Goal: Information Seeking & Learning: Learn about a topic

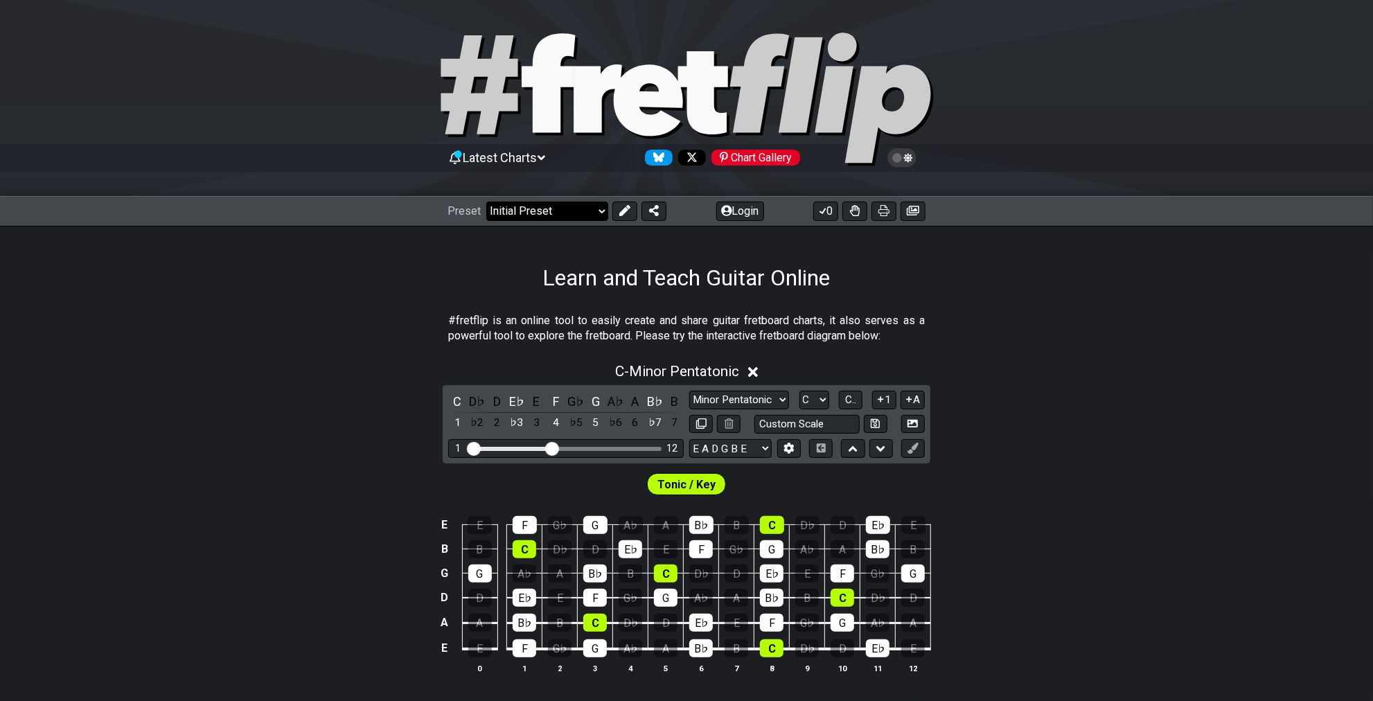
click at [595, 215] on select "Welcome to #fretflip! Initial Preset Custom Preset Minor Pentatonic Major Penta…" at bounding box center [547, 211] width 122 height 19
click at [382, 294] on div "#fretflip is an online tool to easily create and share guitar fretboard charts,…" at bounding box center [686, 705] width 1373 height 829
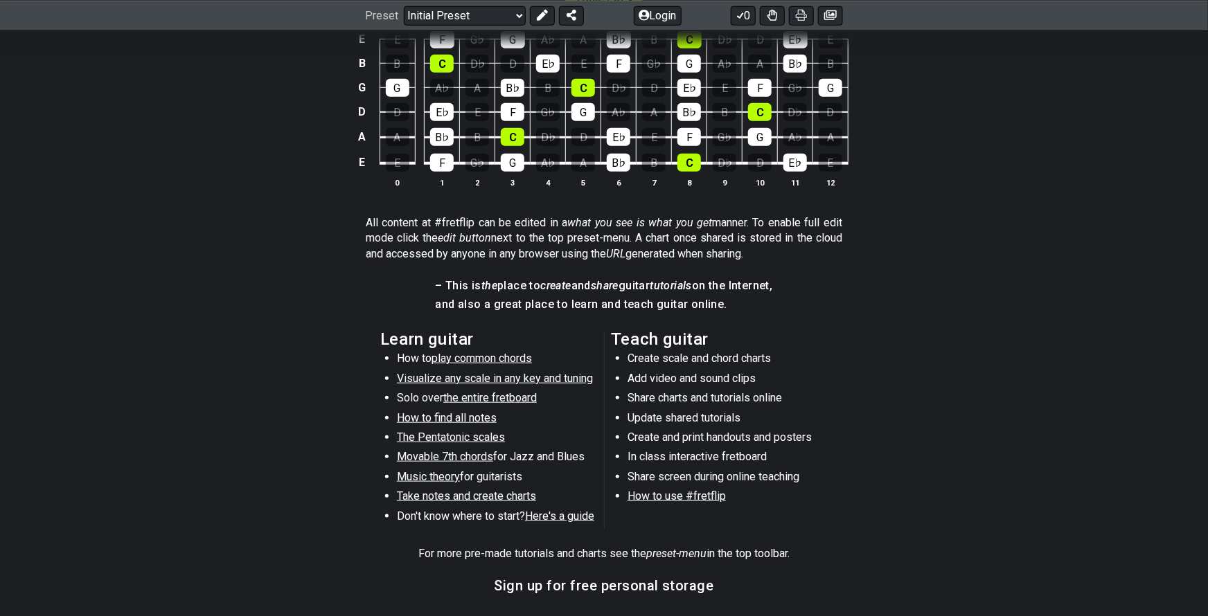
scroll to position [532, 0]
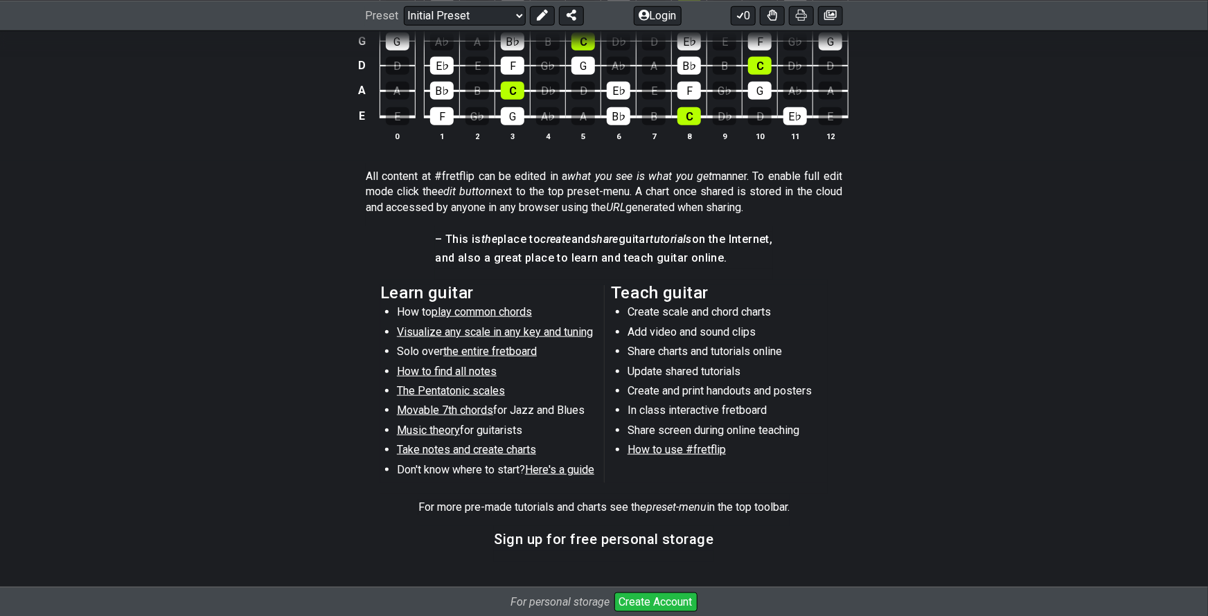
drag, startPoint x: 508, startPoint y: 313, endPoint x: 361, endPoint y: 332, distance: 148.0
click at [361, 332] on section "Learn guitar How to play common chords Visualize any scale in any key and tunin…" at bounding box center [604, 387] width 1208 height 215
click at [475, 312] on span "play common chords" at bounding box center [481, 311] width 100 height 13
select select "/common-guitar-chords"
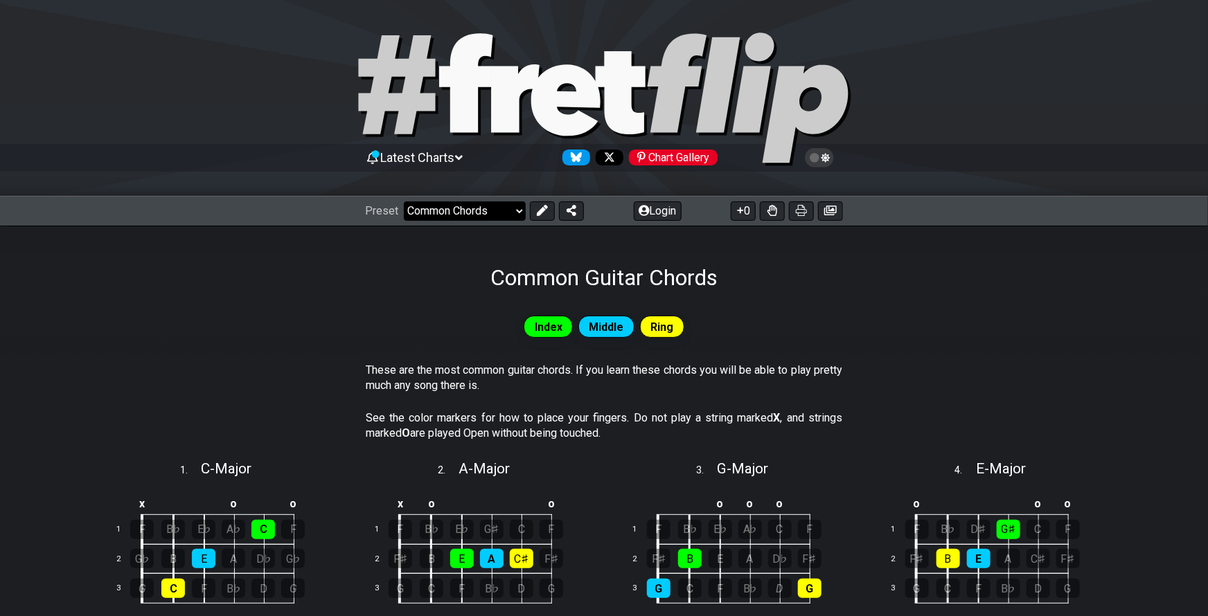
click at [515, 211] on select "Welcome to #fretflip! Initial Preset Custom Preset Minor Pentatonic Major Penta…" at bounding box center [465, 211] width 122 height 19
click at [346, 253] on div "Common Guitar Chords" at bounding box center [604, 258] width 1208 height 65
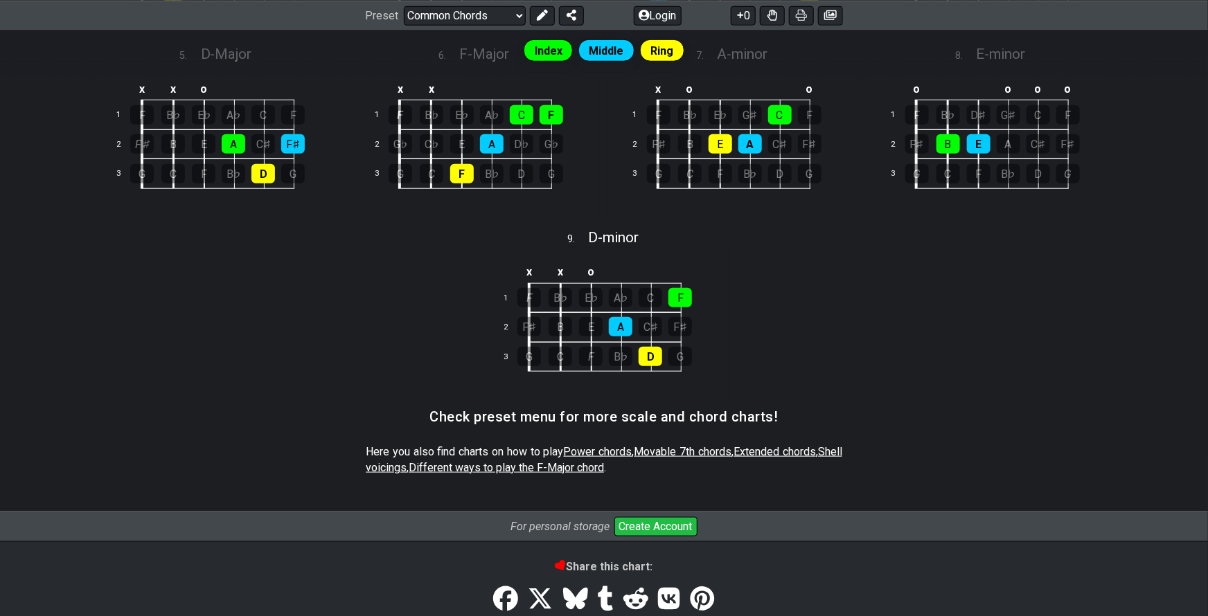
scroll to position [699, 0]
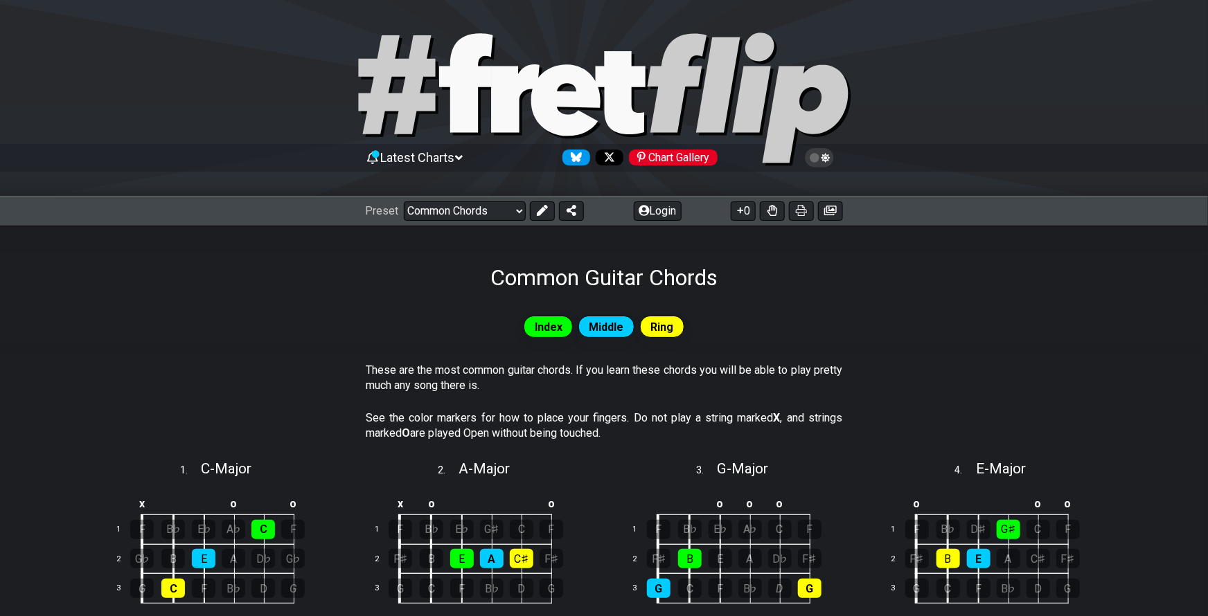
click at [427, 158] on span "Latest Charts" at bounding box center [418, 157] width 74 height 15
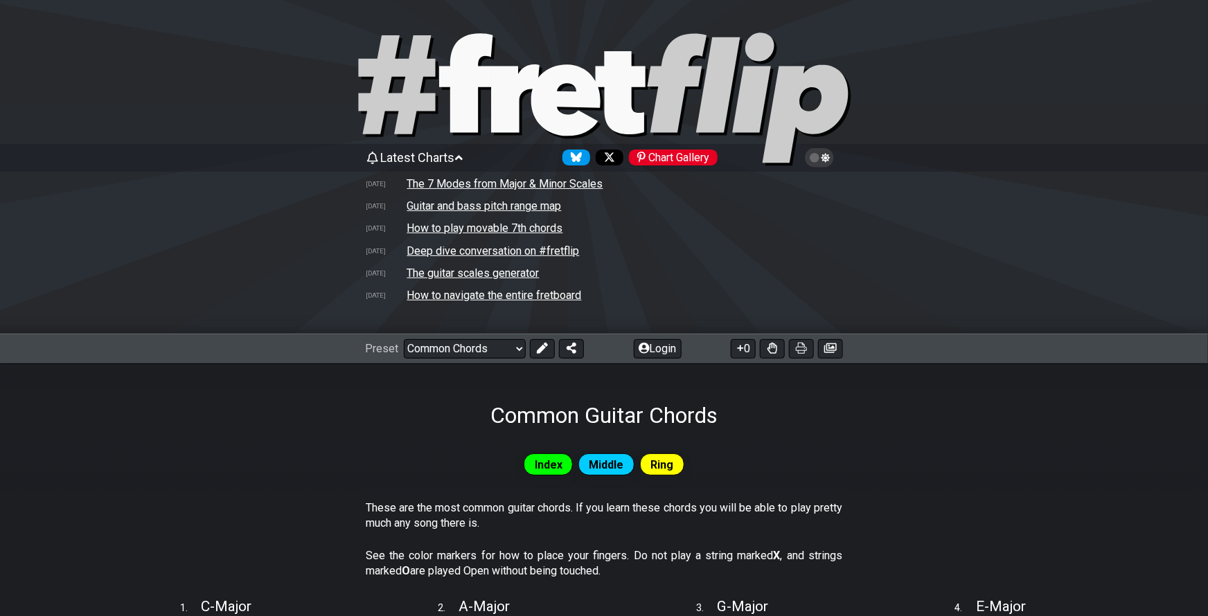
click at [530, 294] on td "How to navigate the entire fretboard" at bounding box center [495, 295] width 176 height 15
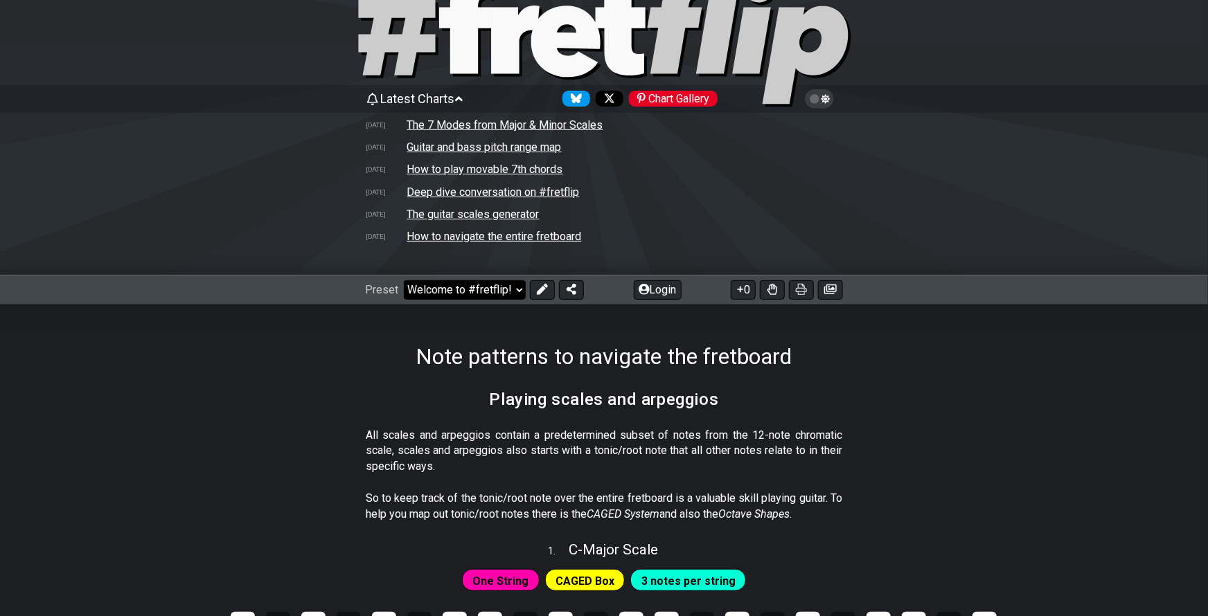
scroll to position [59, 0]
click at [506, 290] on select "Welcome to #fretflip! Initial Preset Custom Preset Minor Pentatonic Major Penta…" at bounding box center [465, 289] width 122 height 19
click at [404, 280] on select "Welcome to #fretflip! Initial Preset Custom Preset Minor Pentatonic Major Penta…" at bounding box center [465, 289] width 122 height 19
select select "/major-pentatonic"
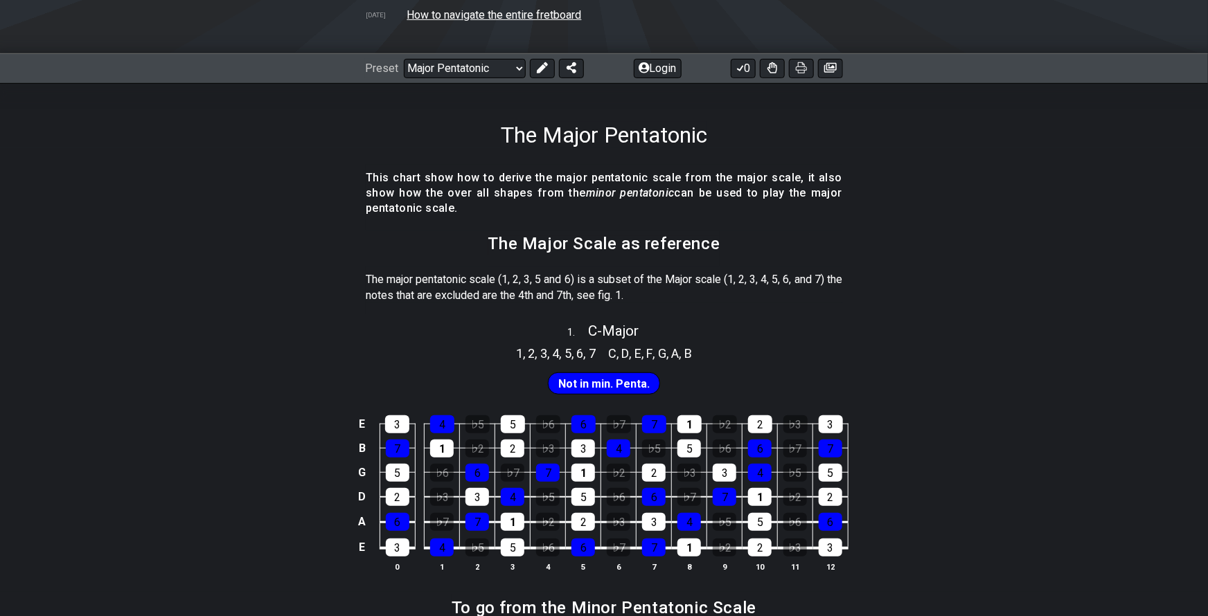
scroll to position [336, 0]
